Goal: Check status: Check status

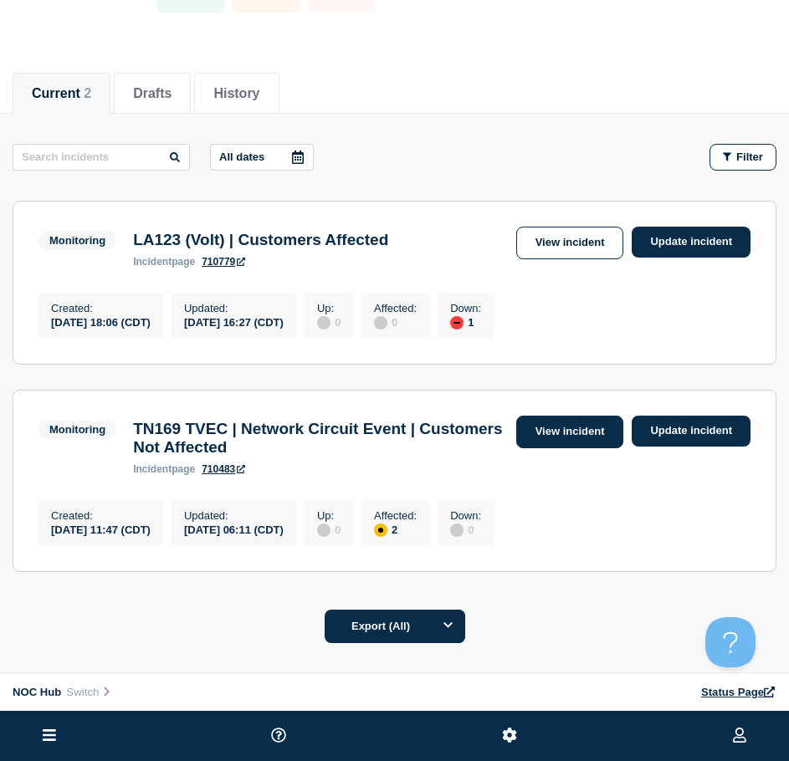
click at [597, 439] on link "View incident" at bounding box center [570, 432] width 108 height 33
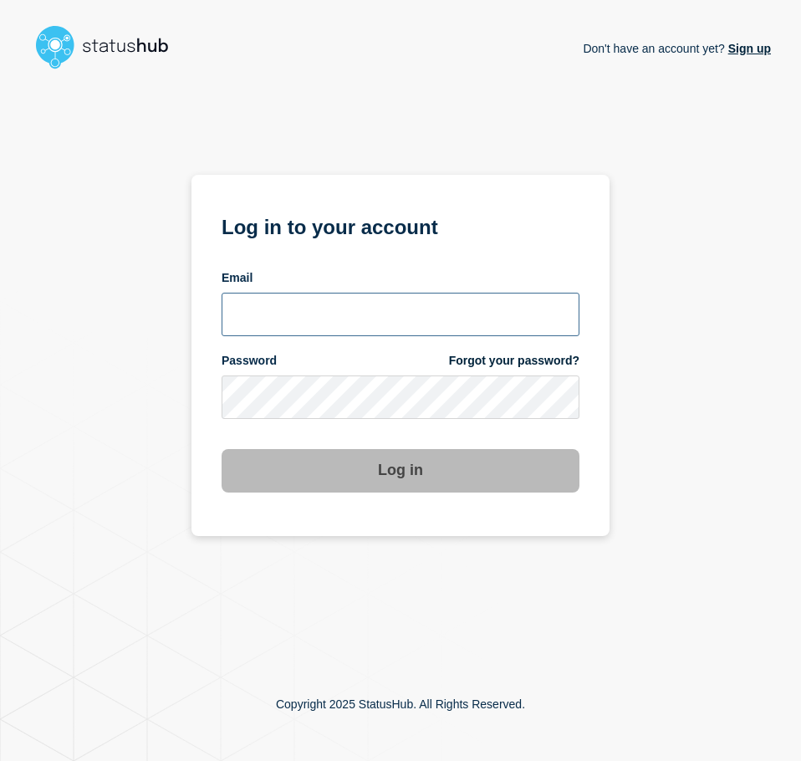
click at [298, 300] on input "email input" at bounding box center [401, 315] width 358 height 44
type input "[EMAIL_ADDRESS][PERSON_NAME][DOMAIN_NAME]"
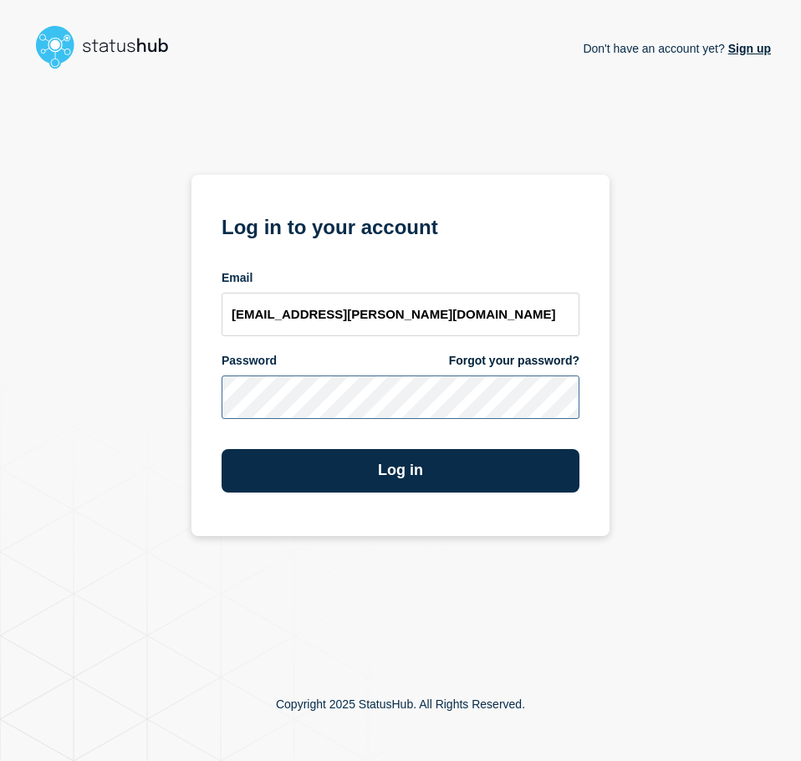
click at [222, 449] on button "Log in" at bounding box center [401, 471] width 358 height 44
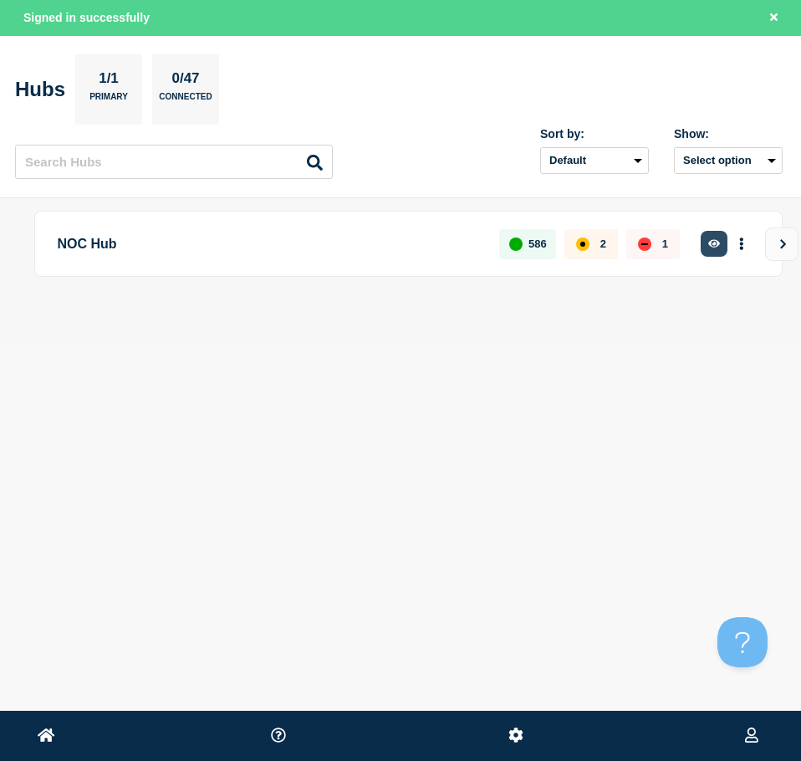
click at [719, 238] on icon "button" at bounding box center [715, 243] width 13 height 11
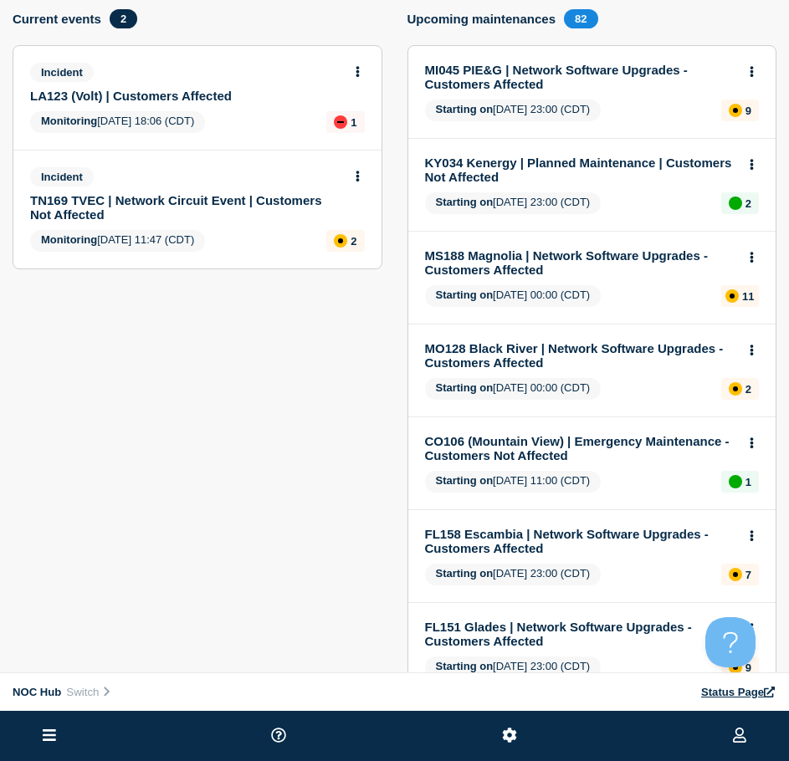
scroll to position [86, 0]
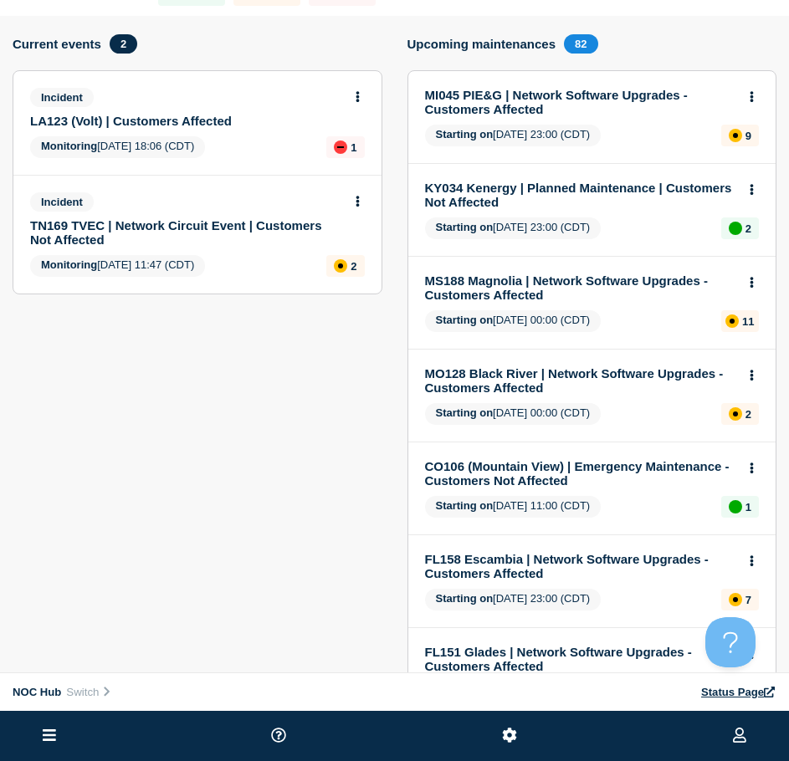
click at [164, 227] on link "TN169 TVEC | Network Circuit Event | Customers Not Affected" at bounding box center [186, 232] width 312 height 28
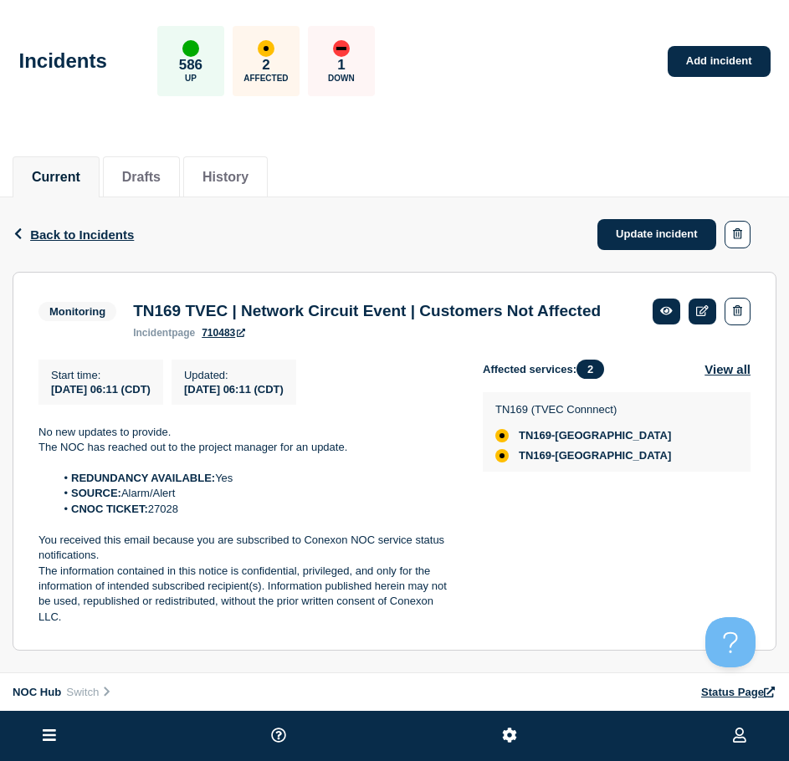
drag, startPoint x: 583, startPoint y: 166, endPoint x: 576, endPoint y: 151, distance: 16.5
